Goal: Information Seeking & Learning: Learn about a topic

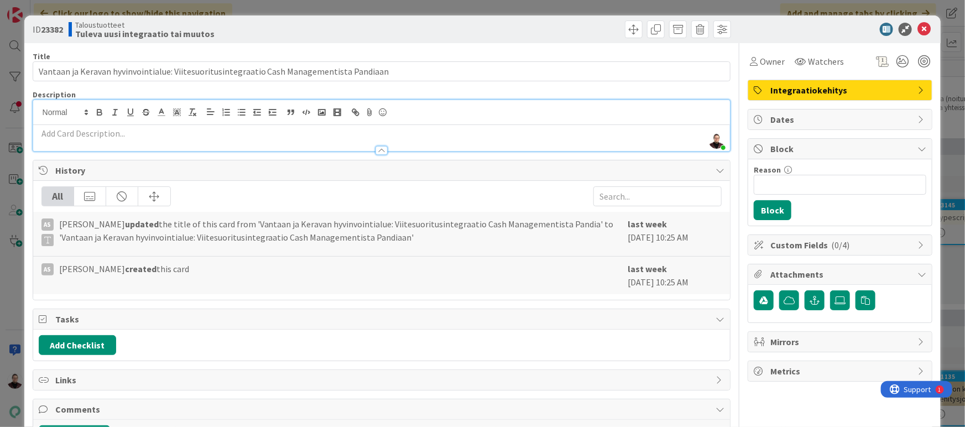
scroll to position [62, 0]
click at [250, 137] on p at bounding box center [382, 133] width 686 height 13
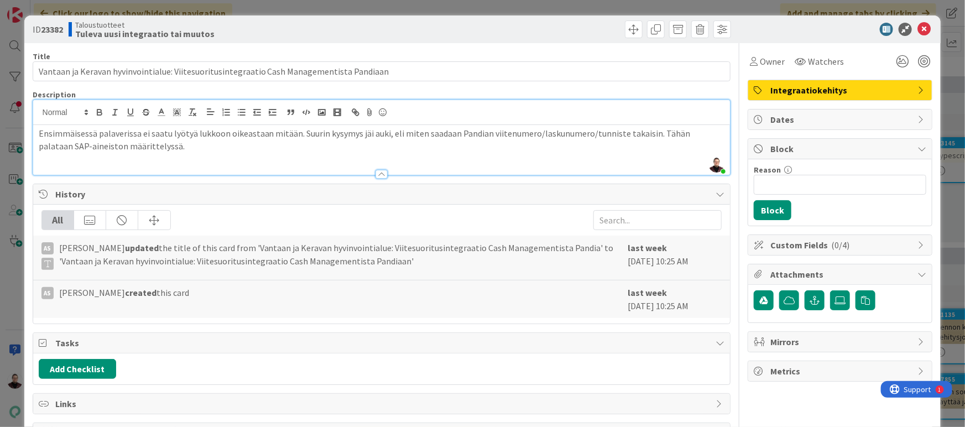
click at [651, 133] on p "Ensimmäisessä palaverissa ei saatu lyötyä lukkoon oikeastaan mitään. Suurin kys…" at bounding box center [382, 139] width 686 height 25
click at [427, 150] on p "Ensimmäisessä palaverissa ei saatu lyötyä lukkoon oikeastaan mitään. Suurin kys…" at bounding box center [382, 139] width 686 height 25
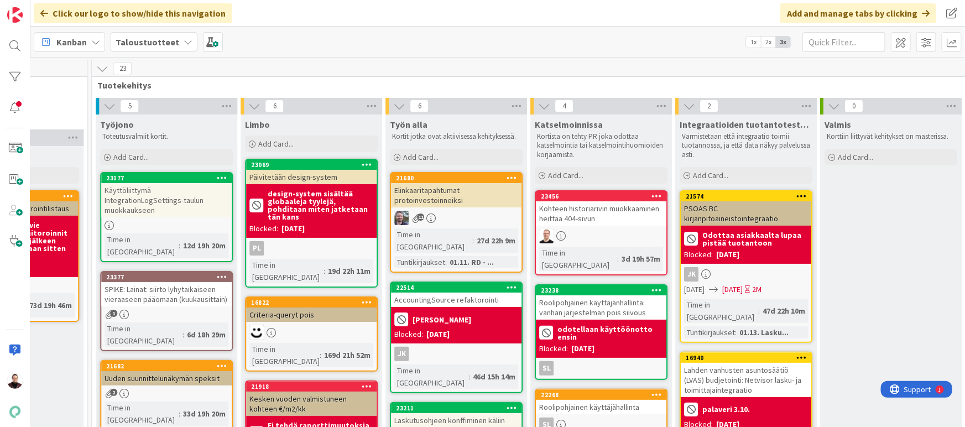
scroll to position [0, 1420]
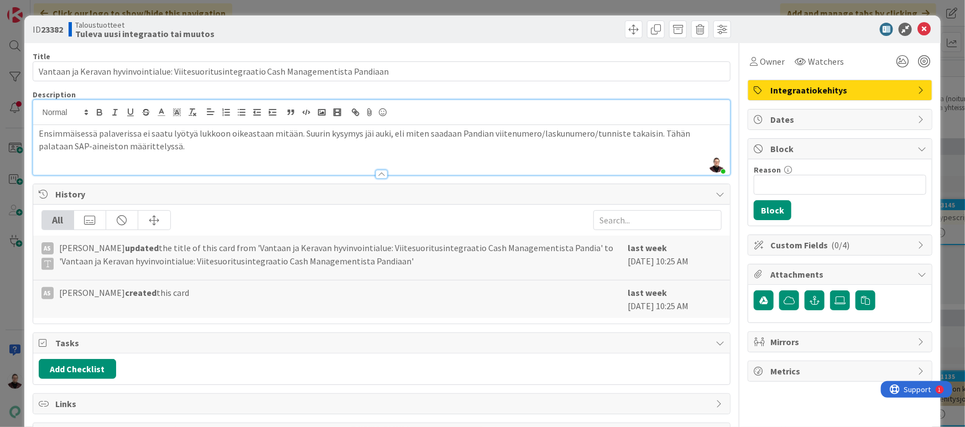
scroll to position [62, 0]
